Goal: Information Seeking & Learning: Learn about a topic

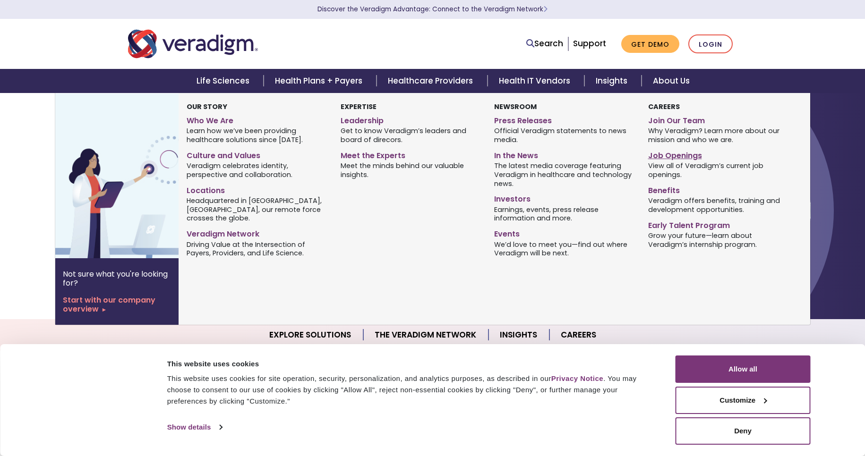
click at [676, 153] on link "Job Openings" at bounding box center [717, 154] width 139 height 14
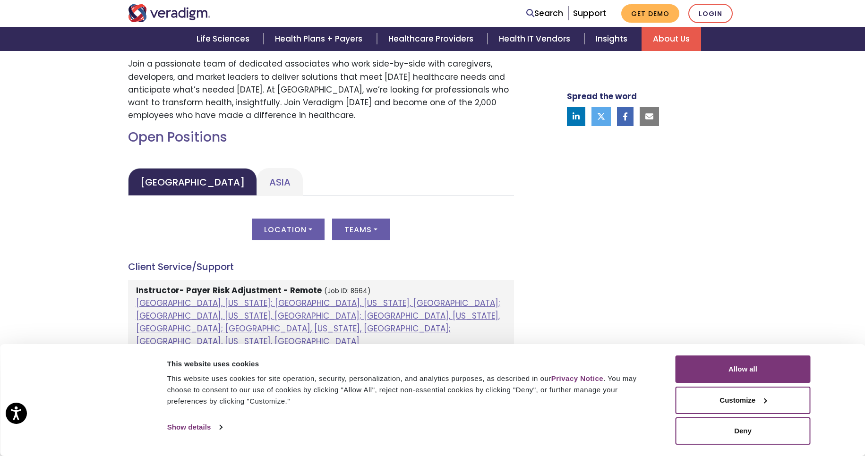
scroll to position [349, 0]
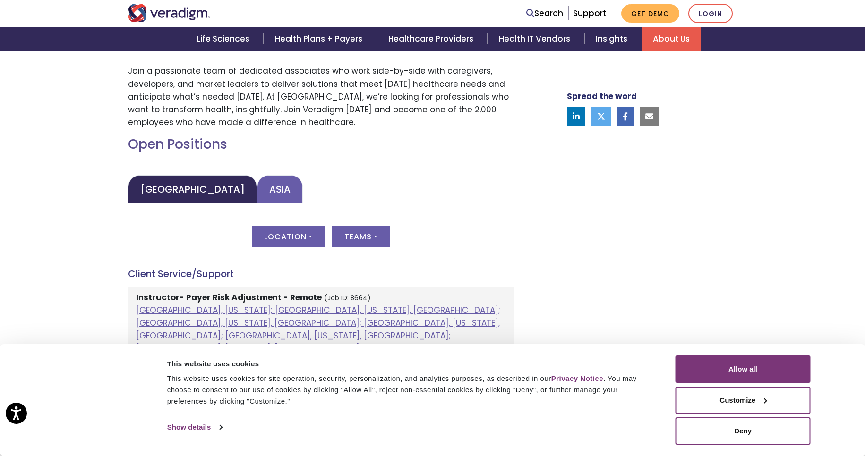
click at [257, 182] on link "Asia" at bounding box center [280, 189] width 46 height 28
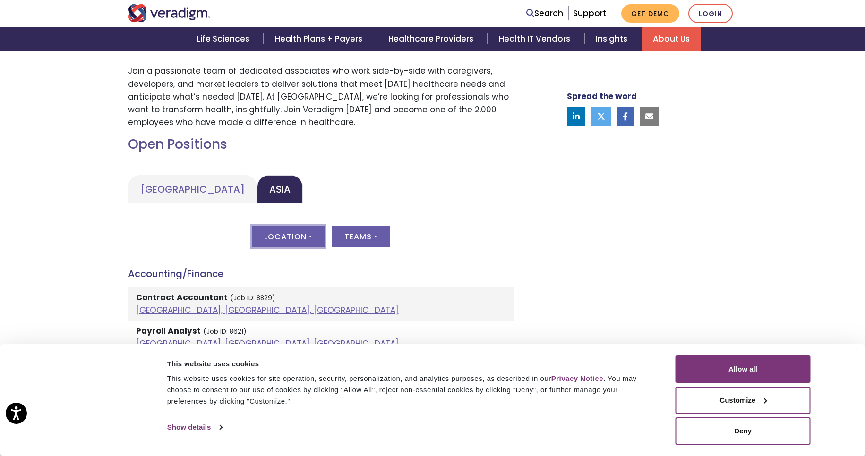
click at [275, 233] on button "Location" at bounding box center [288, 237] width 73 height 22
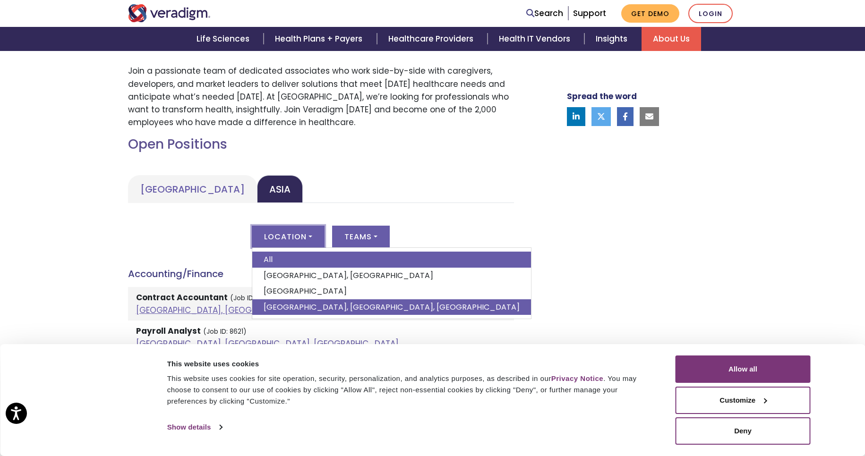
click at [271, 310] on link "Pune, Maharashtra, India" at bounding box center [391, 307] width 279 height 16
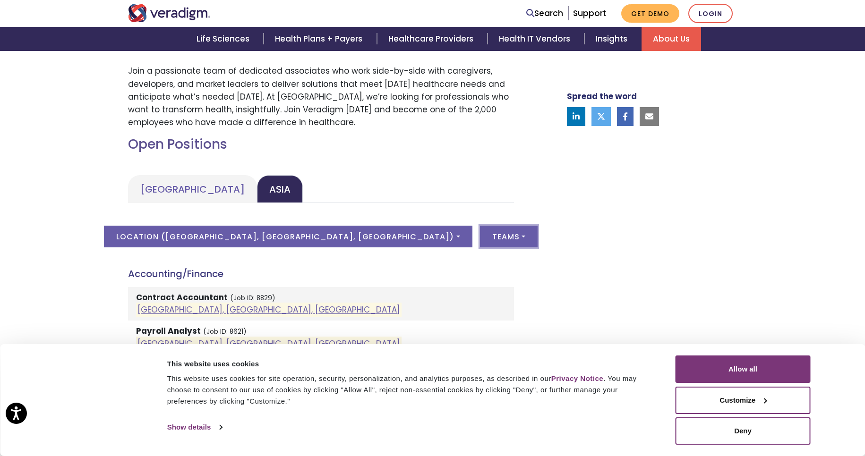
click at [480, 243] on button "Teams" at bounding box center [509, 237] width 58 height 22
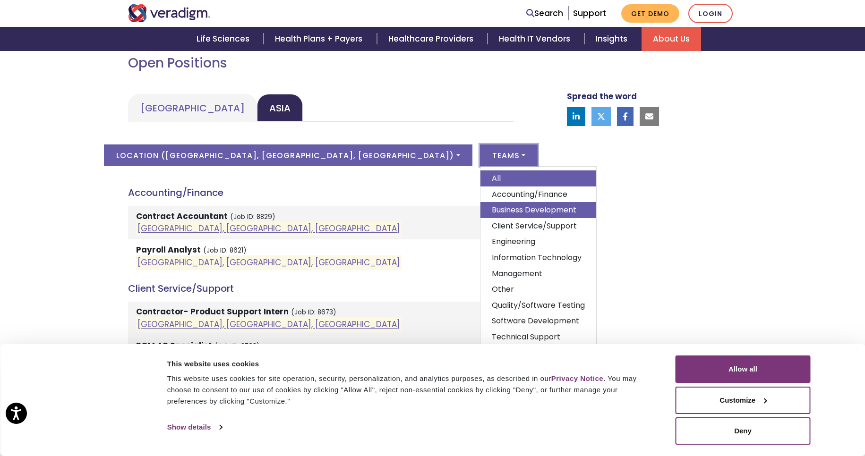
scroll to position [464, 0]
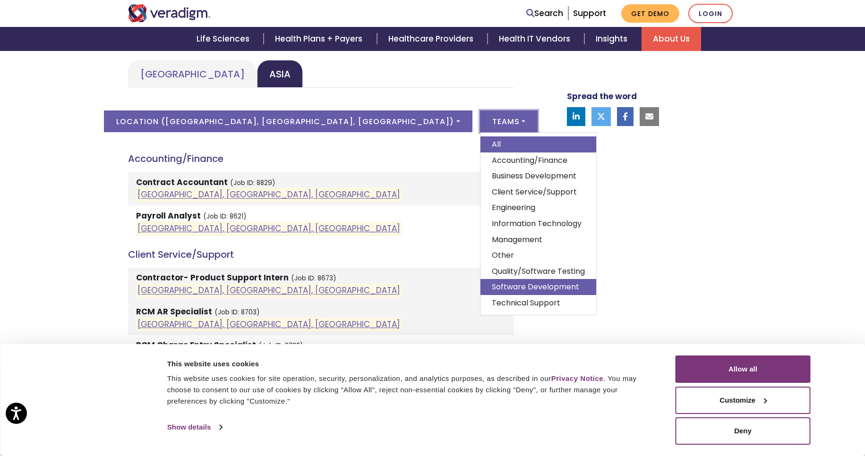
click at [480, 286] on link "Software Development" at bounding box center [538, 287] width 116 height 16
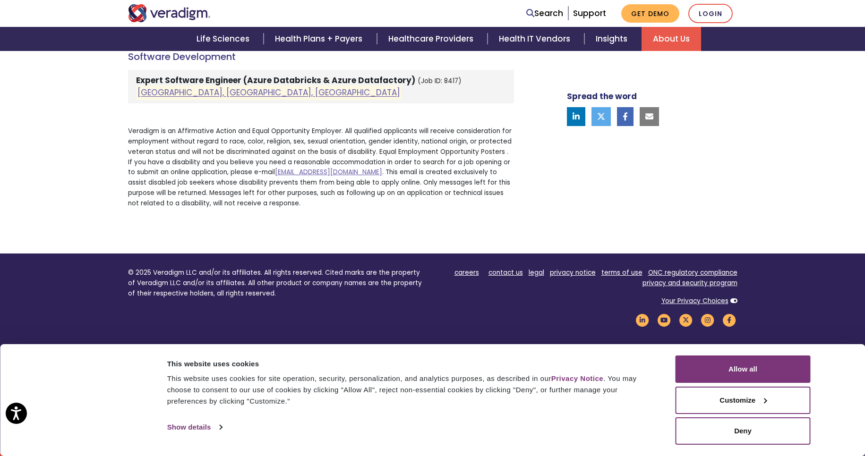
scroll to position [0, 0]
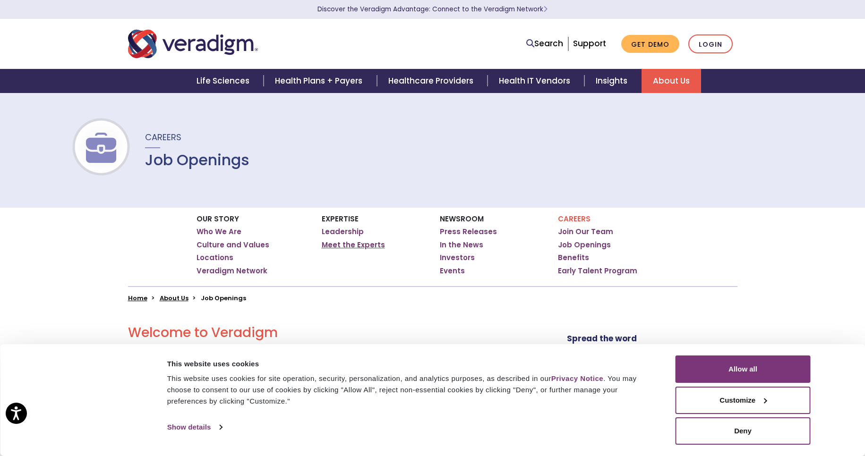
click at [330, 249] on link "Meet the Experts" at bounding box center [353, 244] width 63 height 9
